Goal: Navigation & Orientation: Find specific page/section

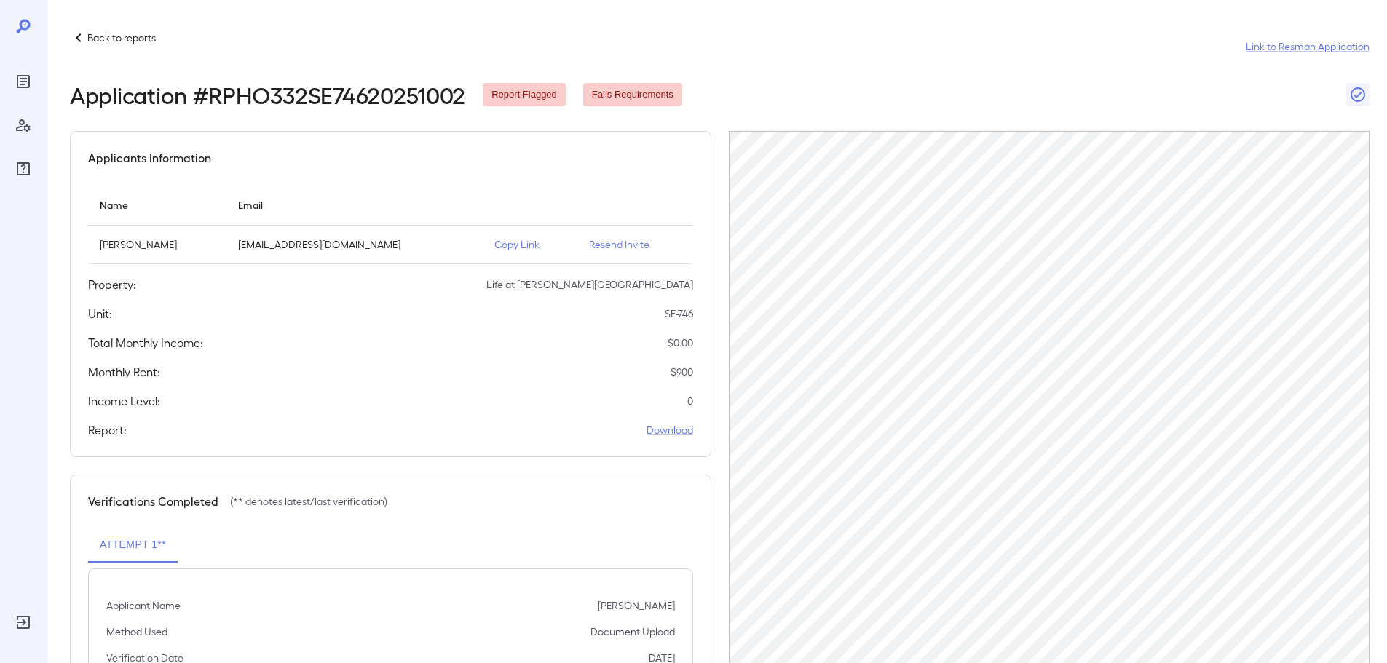
click at [106, 31] on p "Back to reports" at bounding box center [121, 38] width 68 height 15
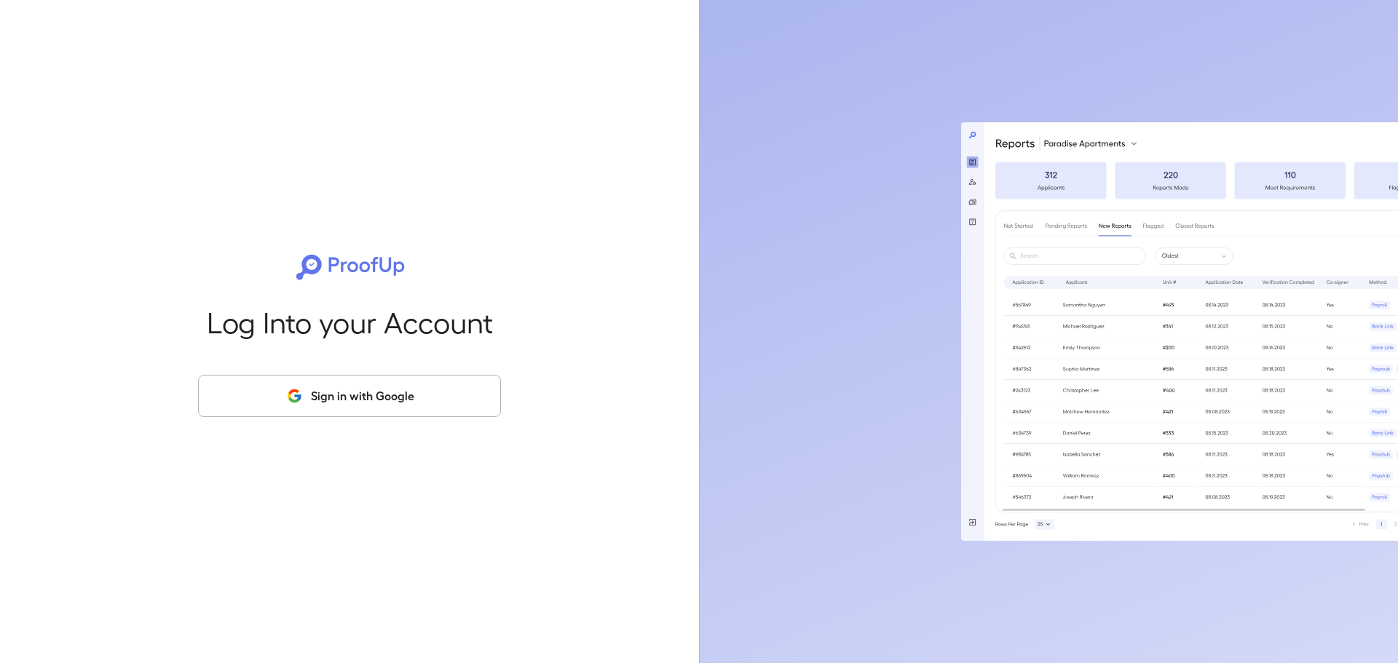
click at [363, 405] on button "Sign in with Google" at bounding box center [349, 396] width 303 height 42
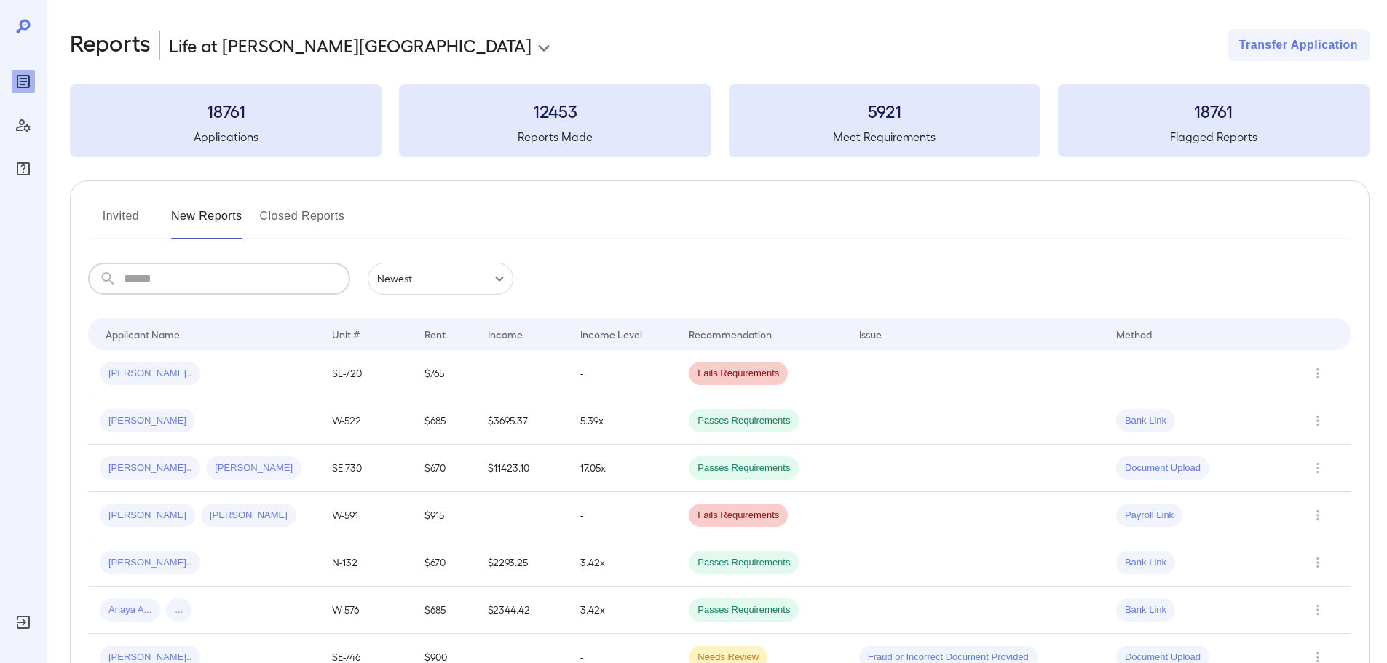
click at [234, 272] on input "text" at bounding box center [237, 279] width 226 height 32
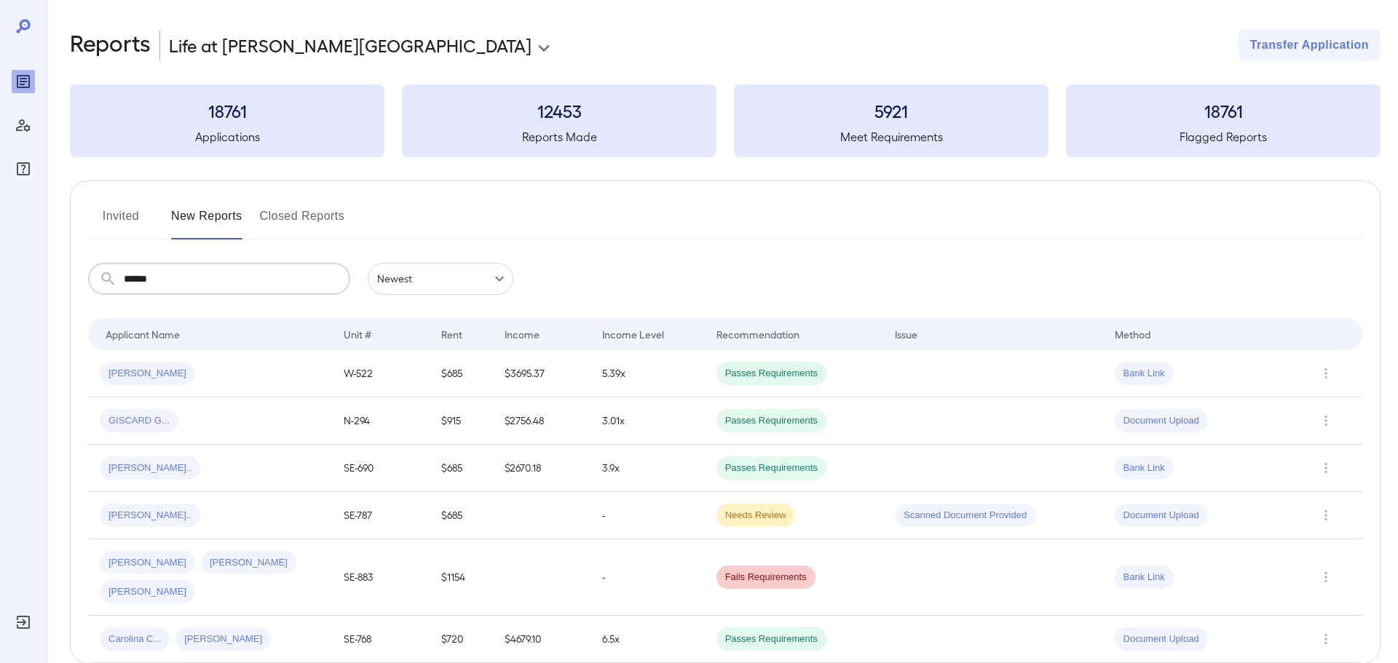
type input "******"
